Goal: Obtain resource: Download file/media

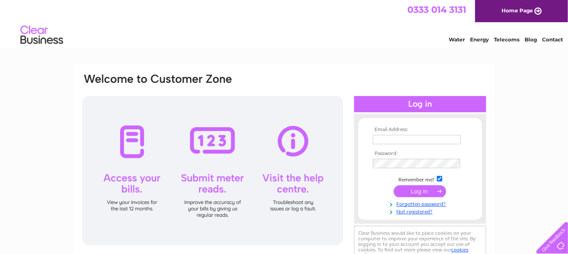
type input "[PERSON_NAME][EMAIL_ADDRESS][DOMAIN_NAME]"
click at [423, 187] on input "submit" at bounding box center [420, 191] width 52 height 12
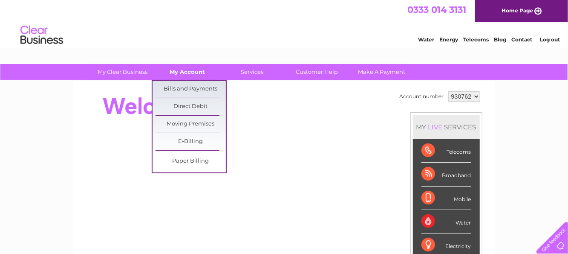
click at [194, 68] on link "My Account" at bounding box center [187, 72] width 70 height 16
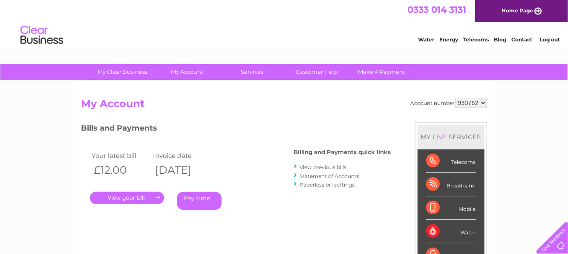
click at [484, 101] on select "930762 966732" at bounding box center [471, 103] width 32 height 10
select select "966732"
click at [456, 98] on select "930762 966732" at bounding box center [471, 103] width 32 height 10
click at [144, 195] on link "." at bounding box center [127, 197] width 74 height 12
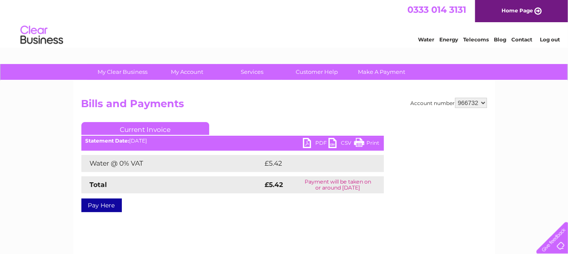
click at [311, 142] on link "PDF" at bounding box center [316, 144] width 26 height 12
click at [484, 100] on select "930762 966732" at bounding box center [471, 103] width 32 height 10
select select "930762"
click at [456, 98] on select "930762 966732" at bounding box center [471, 103] width 32 height 10
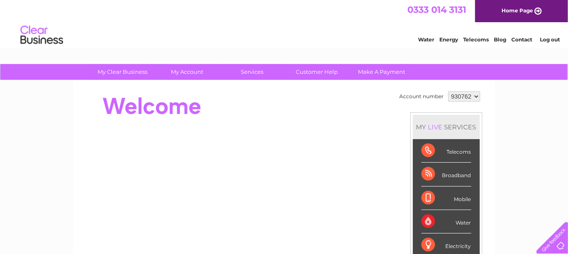
click at [547, 41] on link "Log out" at bounding box center [550, 39] width 20 height 6
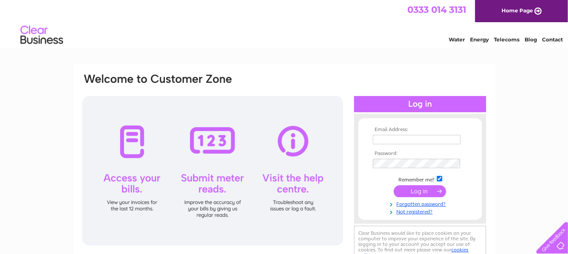
type input "sharon.mill@fitwise.co.uk"
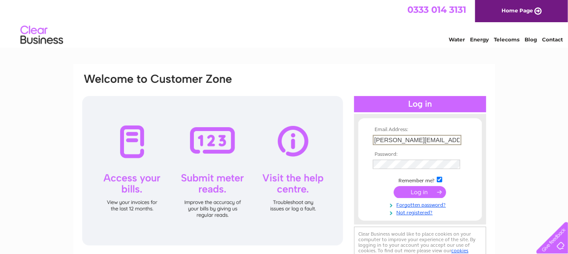
drag, startPoint x: 449, startPoint y: 140, endPoint x: 333, endPoint y: 142, distance: 116.0
click at [333, 142] on div "Email Address: sharon.mill@fitwise.co.uk Password:" at bounding box center [284, 168] width 406 height 193
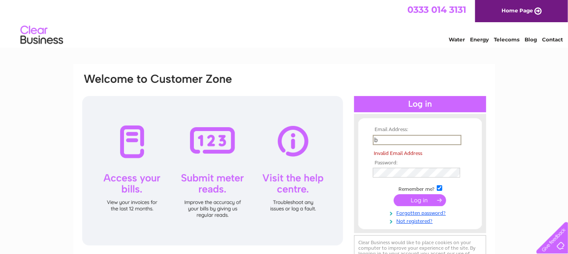
type input "[EMAIL_ADDRESS][DOMAIN_NAME]"
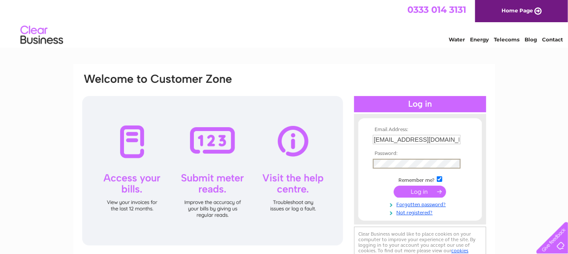
click at [382, 179] on td "Remember me?" at bounding box center [420, 179] width 99 height 9
click at [422, 190] on input "submit" at bounding box center [420, 191] width 52 height 12
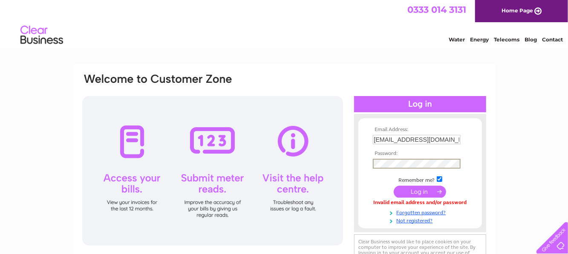
click at [487, 161] on div "Email Address: [EMAIL_ADDRESS][DOMAIN_NAME] Password:" at bounding box center [284, 183] width 422 height 239
click at [424, 187] on input "submit" at bounding box center [420, 191] width 52 height 12
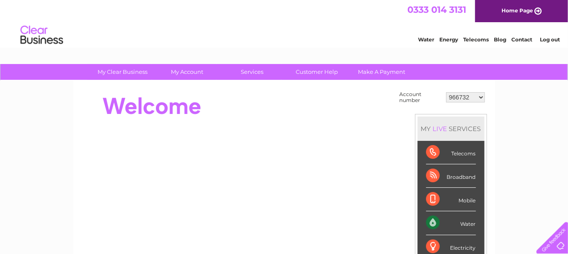
click at [481, 96] on select "966732 30267103 30285797 30285799" at bounding box center [465, 97] width 39 height 10
select select "30267103"
click at [447, 92] on select "966732 30267103 30285797 30285799" at bounding box center [465, 97] width 39 height 10
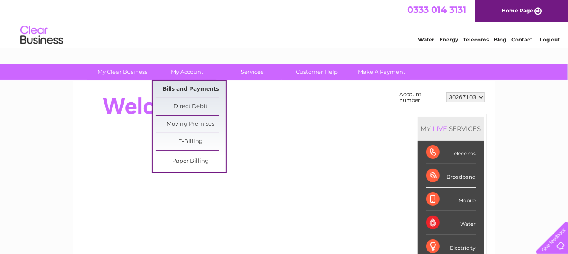
click at [196, 90] on link "Bills and Payments" at bounding box center [191, 89] width 70 height 17
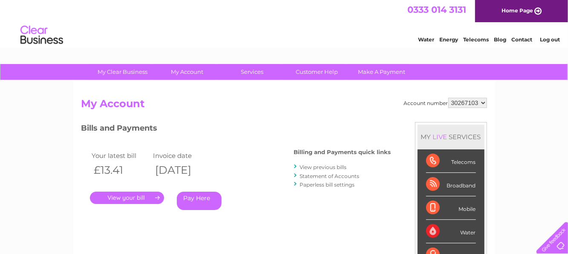
click at [136, 197] on link "." at bounding box center [127, 197] width 74 height 12
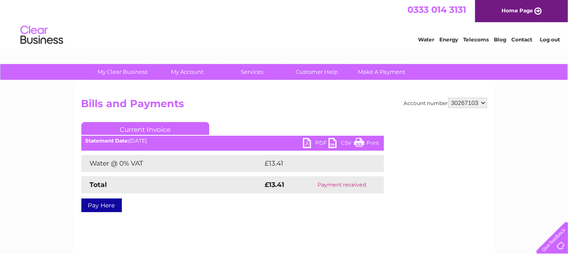
click at [305, 139] on link "PDF" at bounding box center [316, 144] width 26 height 12
click at [481, 101] on select "966732 30267103 30285797 30285799" at bounding box center [468, 103] width 39 height 10
select select "30285797"
click at [449, 98] on select "966732 30267103 30285797 30285799" at bounding box center [468, 103] width 39 height 10
click at [307, 141] on link "PDF" at bounding box center [316, 144] width 26 height 12
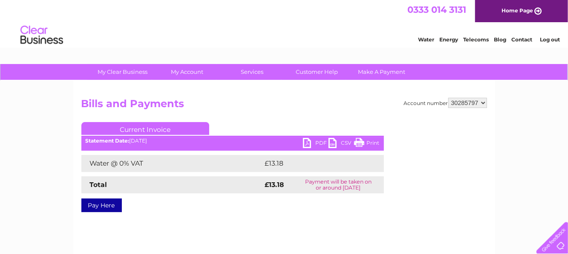
click at [482, 102] on select "966732 30267103 30285797 30285799" at bounding box center [468, 103] width 39 height 10
select select "30285799"
click at [449, 98] on select "966732 30267103 30285797 30285799" at bounding box center [468, 103] width 39 height 10
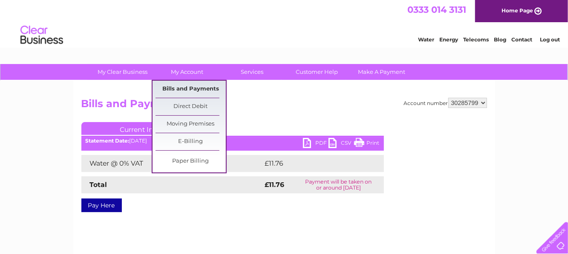
click at [188, 90] on link "Bills and Payments" at bounding box center [191, 89] width 70 height 17
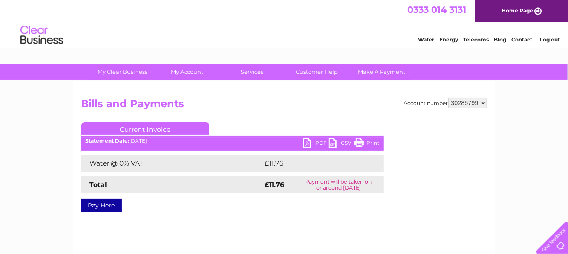
click at [308, 142] on link "PDF" at bounding box center [316, 144] width 26 height 12
click at [485, 99] on select "966732 30267103 30285797 30285799" at bounding box center [468, 103] width 39 height 10
click at [548, 41] on link "Log out" at bounding box center [550, 39] width 20 height 6
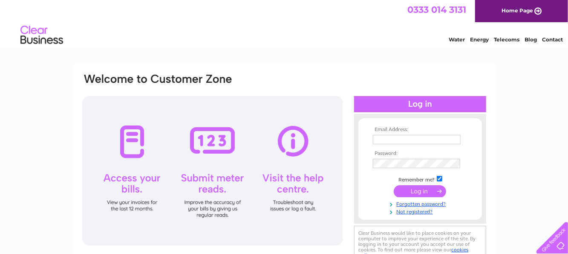
type input "[PERSON_NAME][EMAIL_ADDRESS][DOMAIN_NAME]"
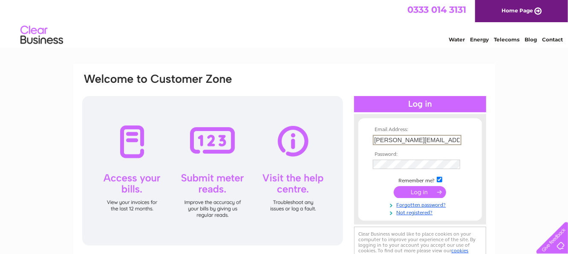
click at [451, 142] on input "sharon.mill@fitwise.co.uk" at bounding box center [417, 140] width 89 height 10
drag, startPoint x: 451, startPoint y: 142, endPoint x: 378, endPoint y: 145, distance: 73.4
click at [378, 145] on td "sharon.mill@fitwise.co.uk" at bounding box center [420, 140] width 99 height 14
click at [458, 139] on input "sharon.mill@fitwise.co.uk" at bounding box center [417, 140] width 89 height 10
drag, startPoint x: 457, startPoint y: 139, endPoint x: 351, endPoint y: 140, distance: 106.6
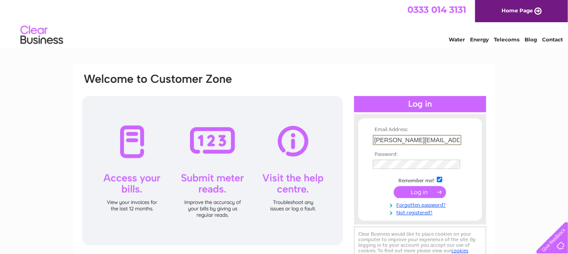
click at [351, 140] on div "Email Address: sharon.mill@fitwise.co.uk Password:" at bounding box center [284, 168] width 406 height 193
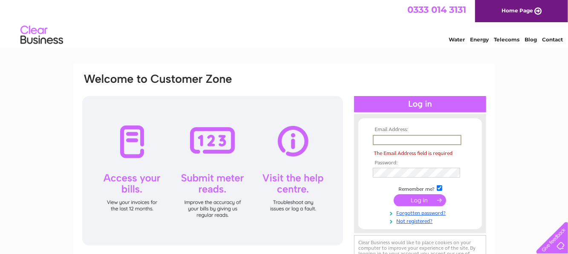
paste input "lynn@fitwise.co.uk"
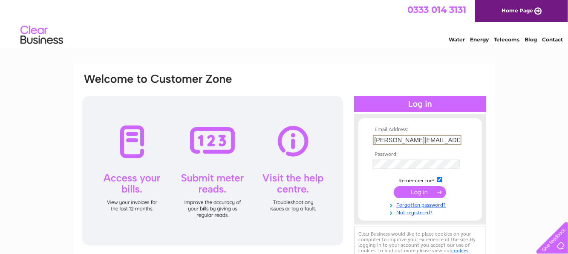
type input "lynn@fitwise.co.uk"
click at [342, 162] on div "Email Address: lynn@fitwise.co.uk Password:" at bounding box center [284, 168] width 406 height 193
click at [394, 185] on input "submit" at bounding box center [420, 191] width 52 height 12
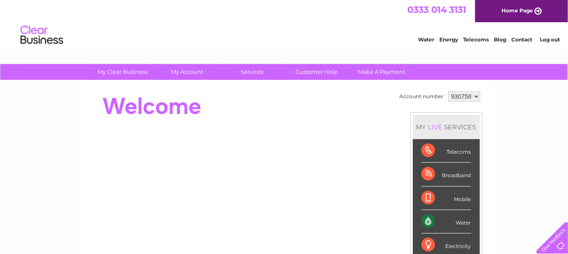
click at [477, 96] on select "930758 930760 930762 931331 934497" at bounding box center [465, 96] width 32 height 10
click at [449, 91] on select "930758 930760 930762 931331 934497" at bounding box center [465, 96] width 32 height 10
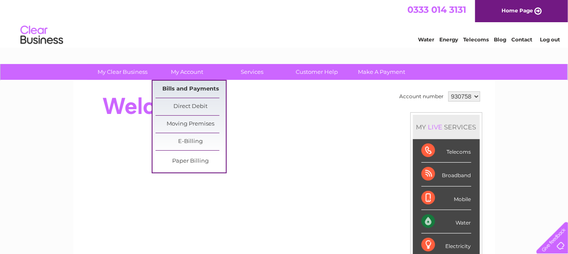
click at [186, 91] on link "Bills and Payments" at bounding box center [191, 89] width 70 height 17
click at [202, 90] on link "Bills and Payments" at bounding box center [191, 89] width 70 height 17
click at [197, 86] on link "Bills and Payments" at bounding box center [191, 89] width 70 height 17
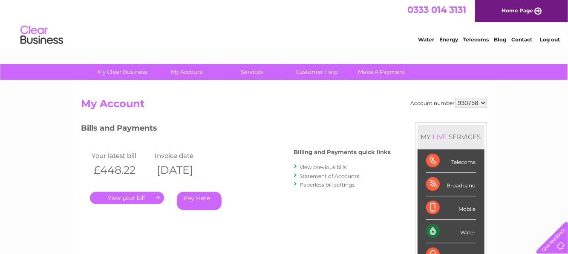
click at [127, 197] on link "." at bounding box center [127, 197] width 74 height 12
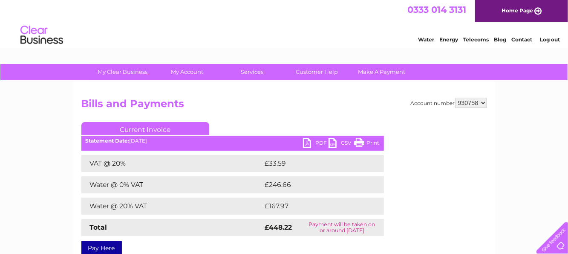
click at [309, 142] on link "PDF" at bounding box center [316, 144] width 26 height 12
click at [485, 102] on select "930758 930760 930762 931331 934497" at bounding box center [471, 103] width 32 height 10
select select "930760"
click at [456, 98] on select "930758 930760 930762 931331 934497" at bounding box center [471, 103] width 32 height 10
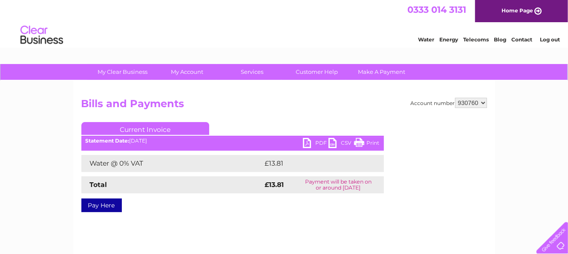
click at [309, 143] on link "PDF" at bounding box center [316, 144] width 26 height 12
click at [483, 101] on select "930758 930760 930762 931331 934497" at bounding box center [471, 103] width 32 height 10
click at [456, 98] on select "930758 930760 930762 931331 934497" at bounding box center [471, 103] width 32 height 10
click at [476, 134] on div at bounding box center [453, 173] width 67 height 102
click at [307, 141] on link "PDF" at bounding box center [316, 144] width 26 height 12
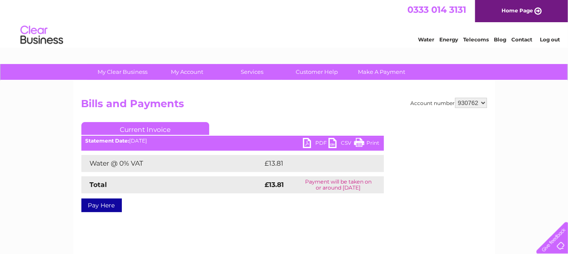
click at [486, 102] on select "930758 930760 930762 931331 934497" at bounding box center [471, 103] width 32 height 10
click at [402, 141] on div "Account number 930758 930760 930762 931331 934497 Bills and Payments Current In…" at bounding box center [284, 161] width 406 height 127
click at [308, 142] on link "PDF" at bounding box center [316, 144] width 26 height 12
click at [483, 101] on select "930758 930760 930762 931331 934497" at bounding box center [471, 103] width 32 height 10
select select "931331"
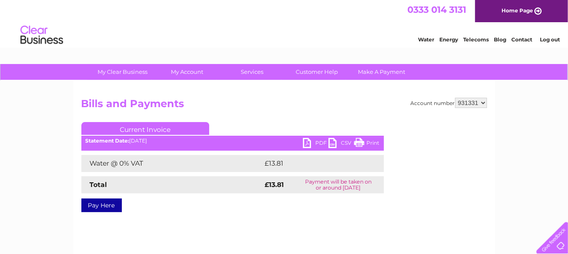
click at [456, 98] on select "930758 930760 930762 931331 934497" at bounding box center [471, 103] width 32 height 10
click at [419, 137] on div "Account number 930758 930760 930762 931331 934497 Bills and Payments Current In…" at bounding box center [284, 161] width 406 height 127
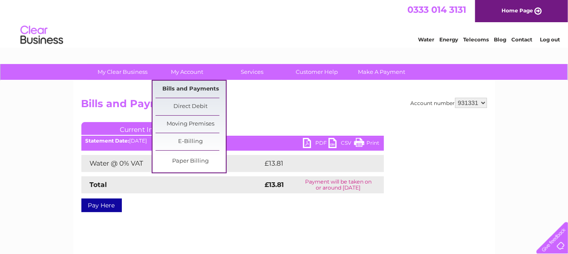
click at [187, 85] on link "Bills and Payments" at bounding box center [191, 89] width 70 height 17
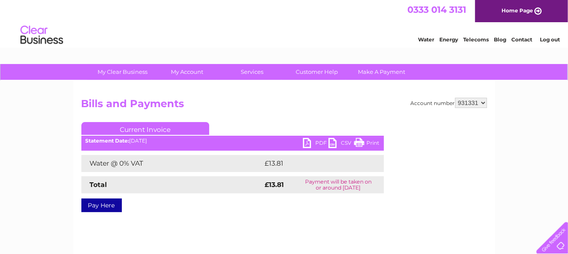
click at [266, 110] on h2 "Bills and Payments" at bounding box center [284, 106] width 406 height 16
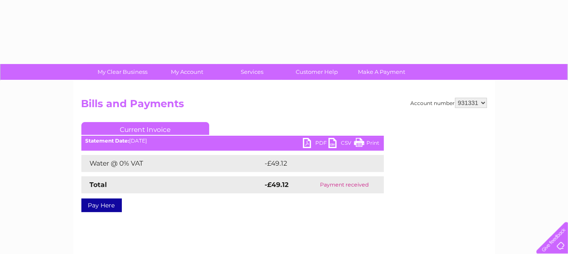
click at [483, 103] on select "930758 930760 930762 931331 934497" at bounding box center [471, 103] width 32 height 10
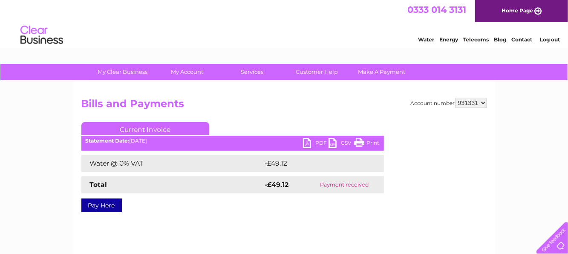
select select "934497"
click at [456, 98] on select "930758 930760 930762 931331 934497" at bounding box center [471, 103] width 32 height 10
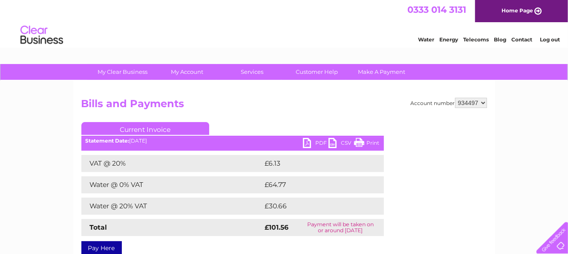
click at [308, 144] on link "PDF" at bounding box center [316, 144] width 26 height 12
click at [481, 105] on select "930758 930760 930762 931331 934497" at bounding box center [471, 103] width 32 height 10
click at [553, 38] on link "Log out" at bounding box center [550, 39] width 20 height 6
